Goal: Information Seeking & Learning: Learn about a topic

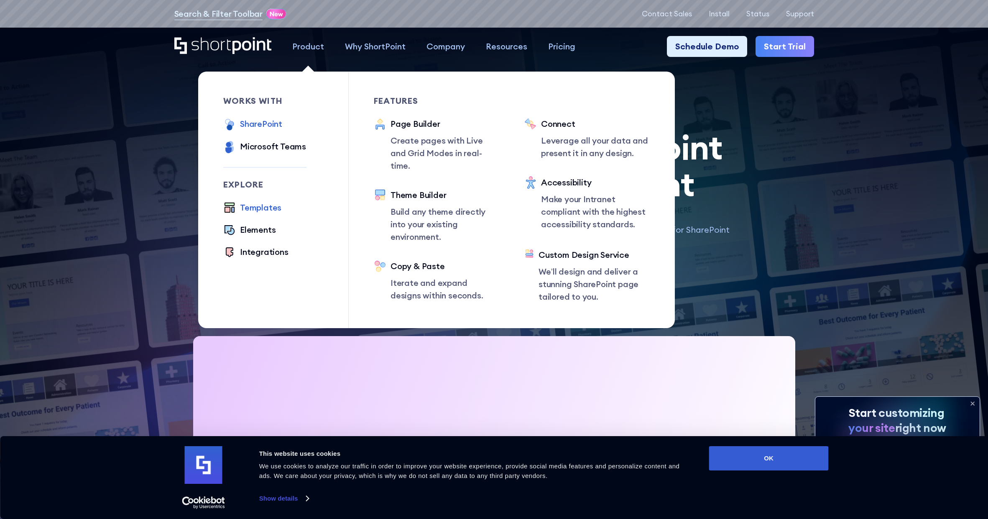
click at [266, 124] on div "SharePoint" at bounding box center [261, 124] width 42 height 13
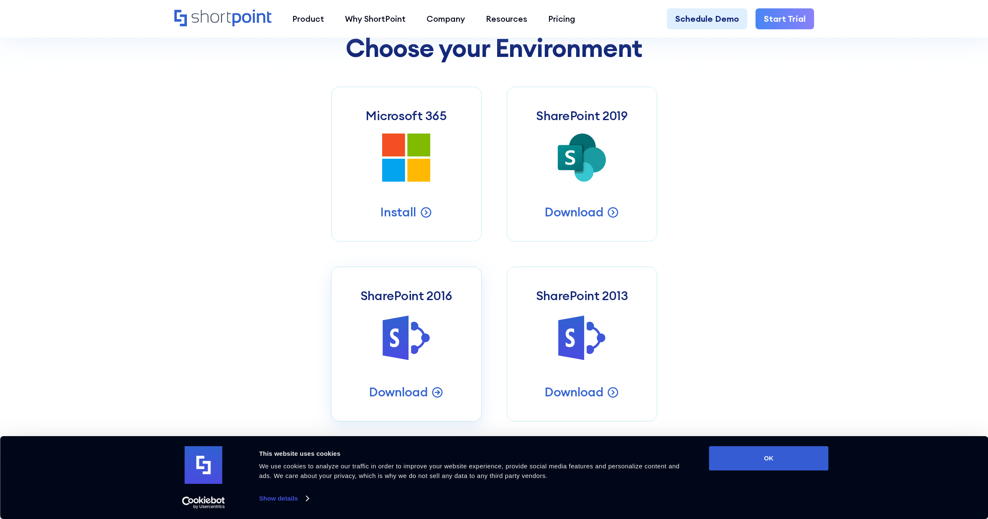
scroll to position [437, 0]
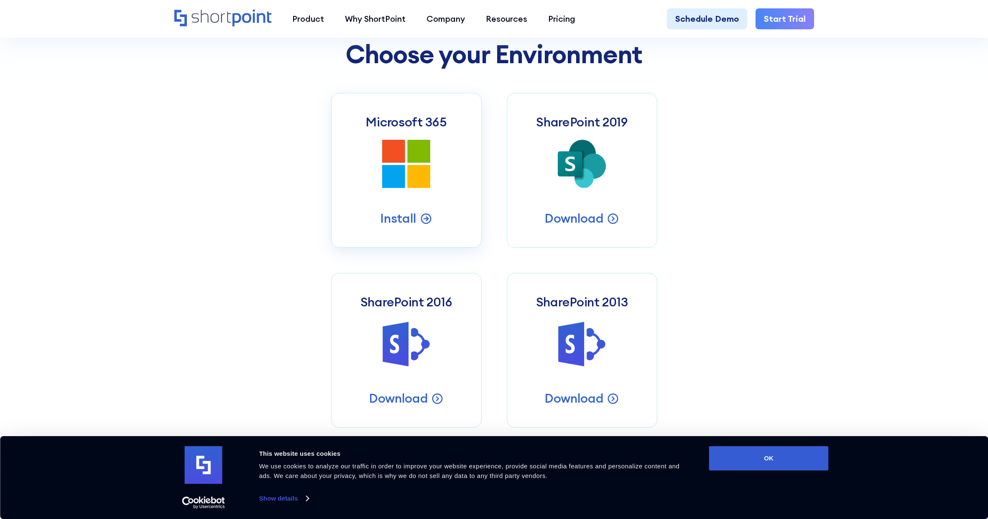
click at [421, 154] on icon at bounding box center [418, 151] width 23 height 23
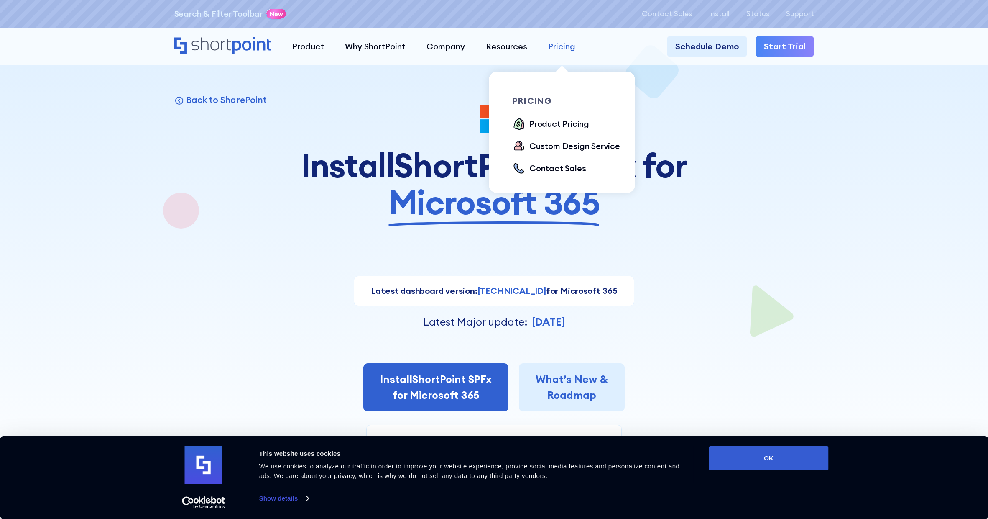
click at [563, 44] on div "Pricing" at bounding box center [561, 46] width 27 height 13
click at [552, 124] on div "Product Pricing" at bounding box center [560, 124] width 60 height 13
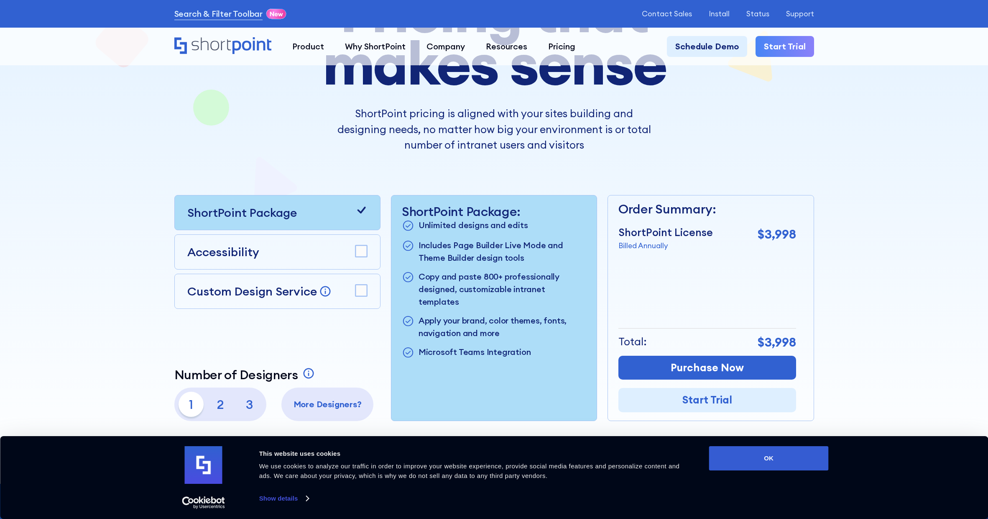
scroll to position [151, 0]
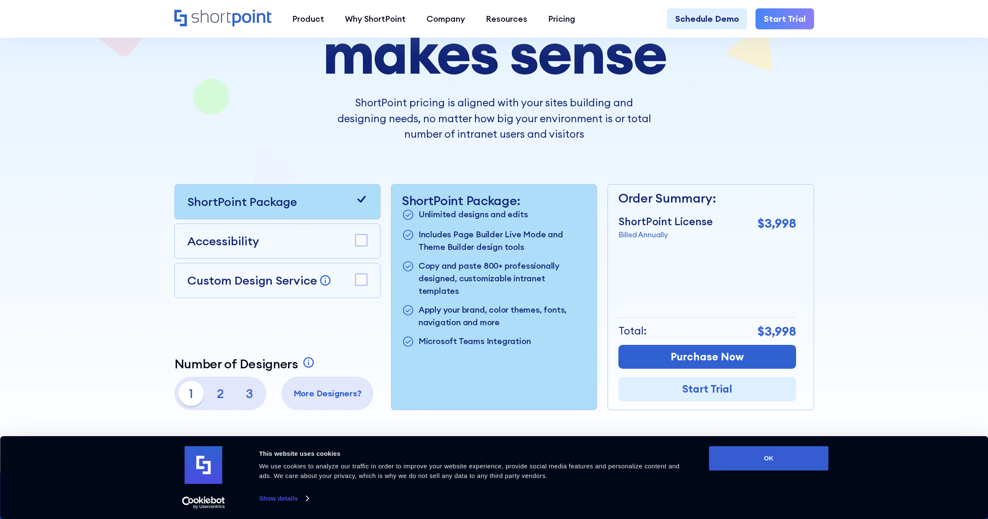
click at [368, 236] on div "Accessibility" at bounding box center [277, 240] width 206 height 35
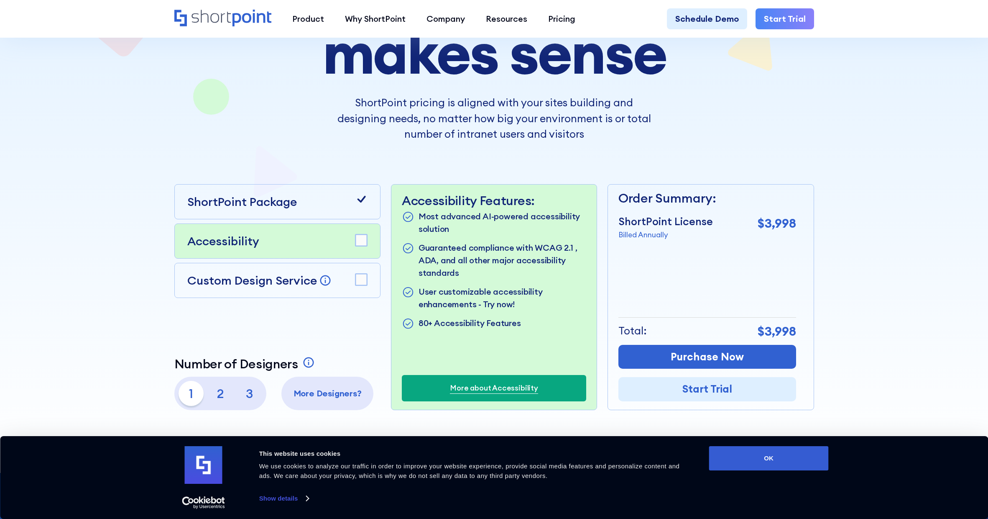
click at [363, 238] on rect at bounding box center [362, 240] width 12 height 12
click at [360, 274] on rect at bounding box center [362, 280] width 12 height 12
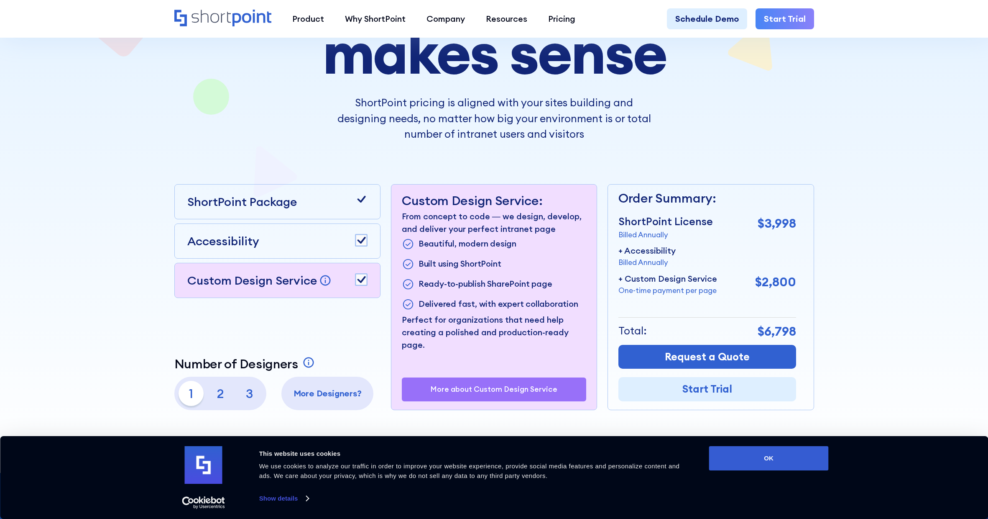
click at [360, 274] on rect at bounding box center [362, 280] width 12 height 12
click at [363, 242] on rect at bounding box center [362, 240] width 12 height 12
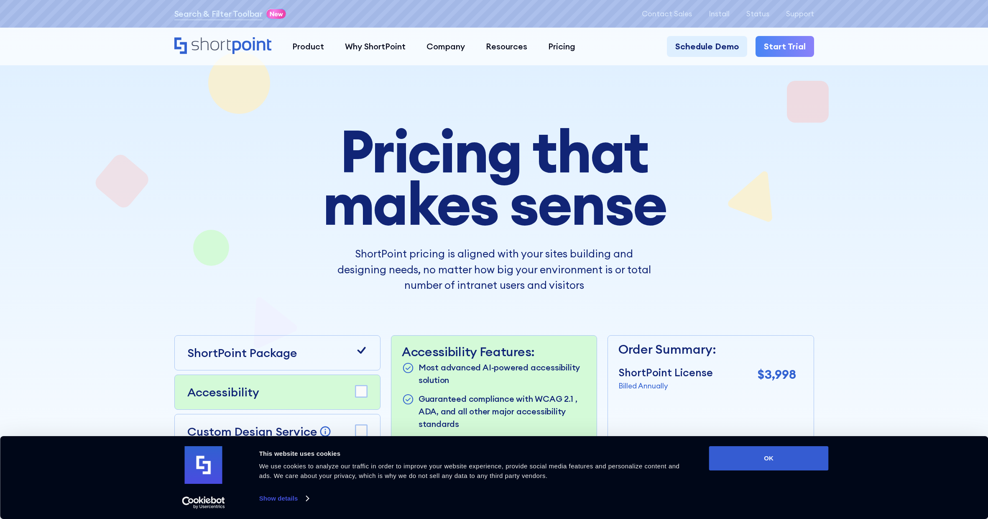
scroll to position [0, 0]
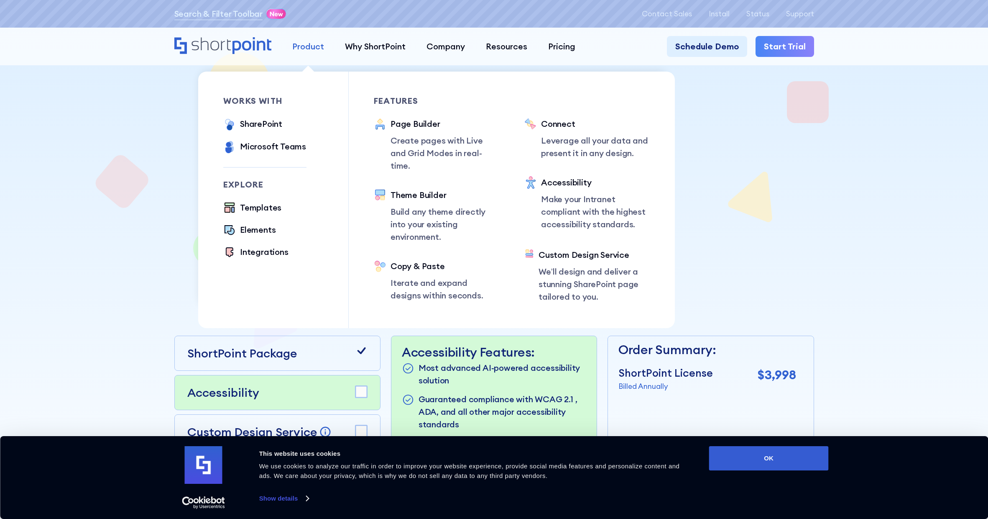
click at [301, 47] on div "Product" at bounding box center [308, 46] width 32 height 13
click at [259, 126] on div "SharePoint" at bounding box center [261, 124] width 42 height 13
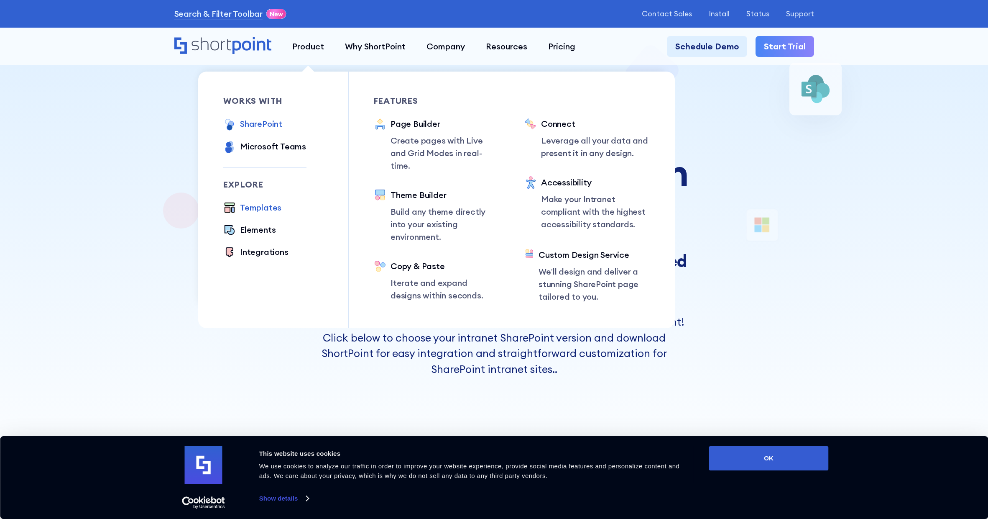
click at [259, 212] on div "Templates" at bounding box center [260, 207] width 41 height 13
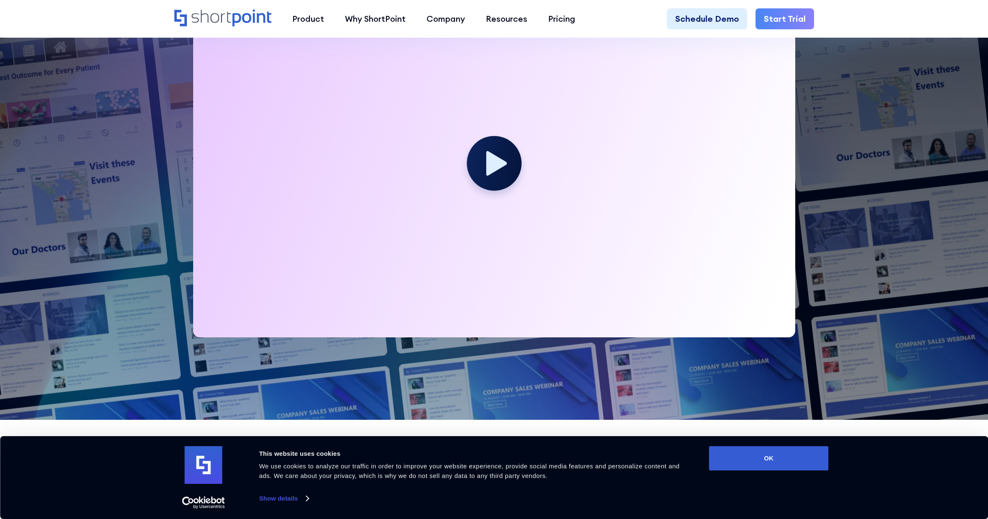
scroll to position [339, 0]
